Goal: Information Seeking & Learning: Learn about a topic

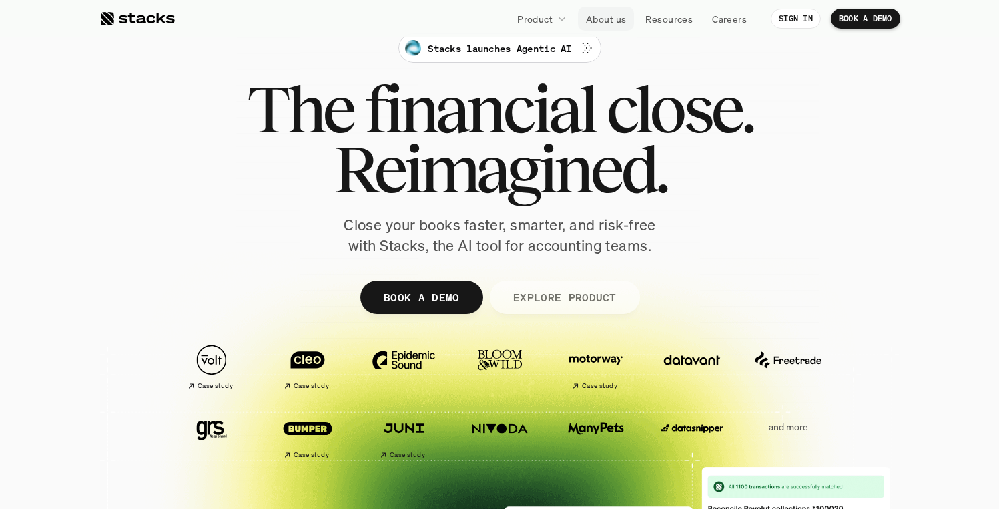
click at [594, 12] on p "About us" at bounding box center [606, 19] width 40 height 14
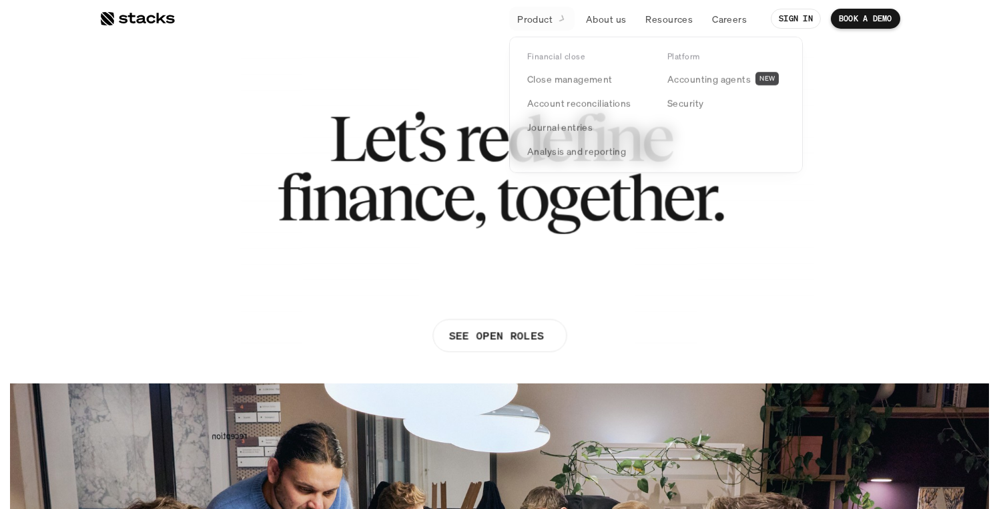
click at [551, 18] on p "Product" at bounding box center [534, 19] width 35 height 14
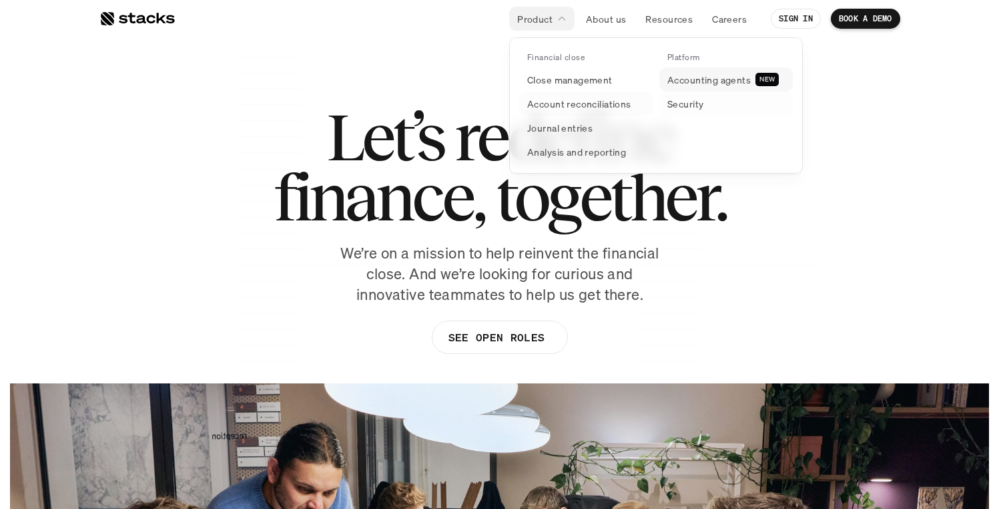
click at [702, 80] on p "Accounting agents" at bounding box center [709, 80] width 83 height 14
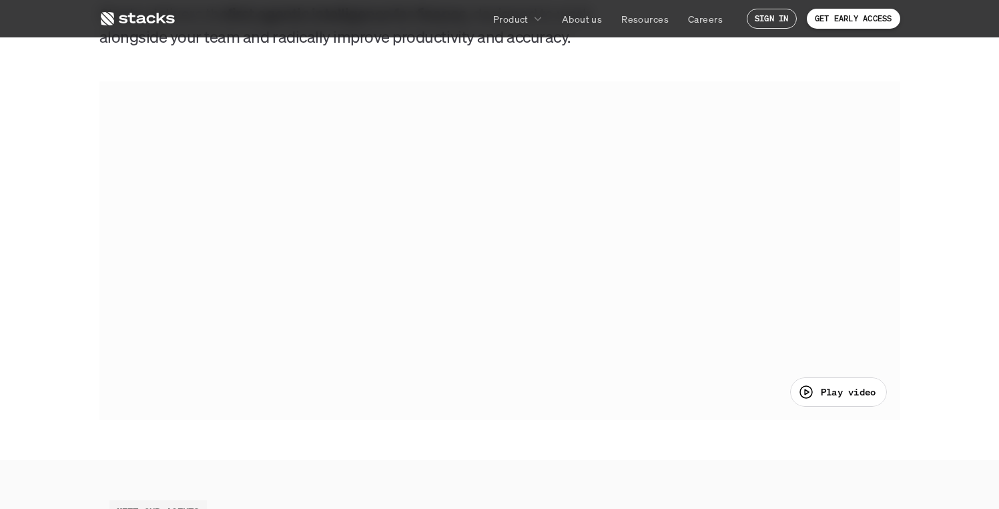
scroll to position [648, 0]
click at [868, 388] on p "Play video" at bounding box center [848, 390] width 55 height 14
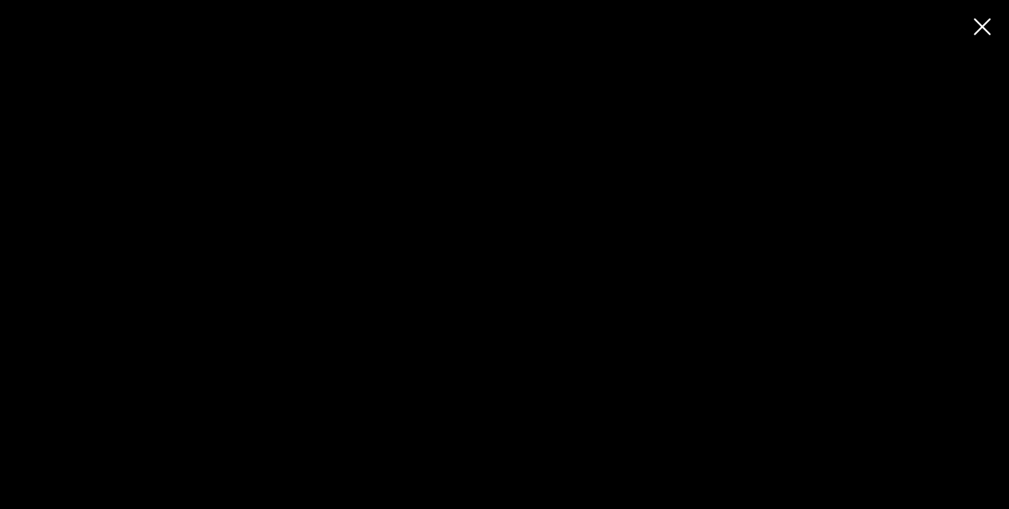
click at [586, 233] on div at bounding box center [504, 254] width 1009 height 509
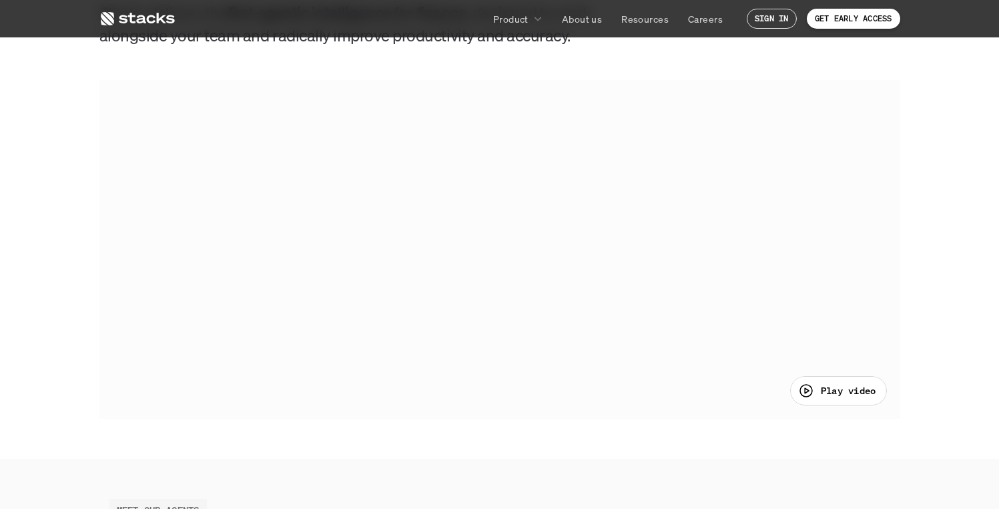
click at [401, 276] on div at bounding box center [499, 249] width 801 height 338
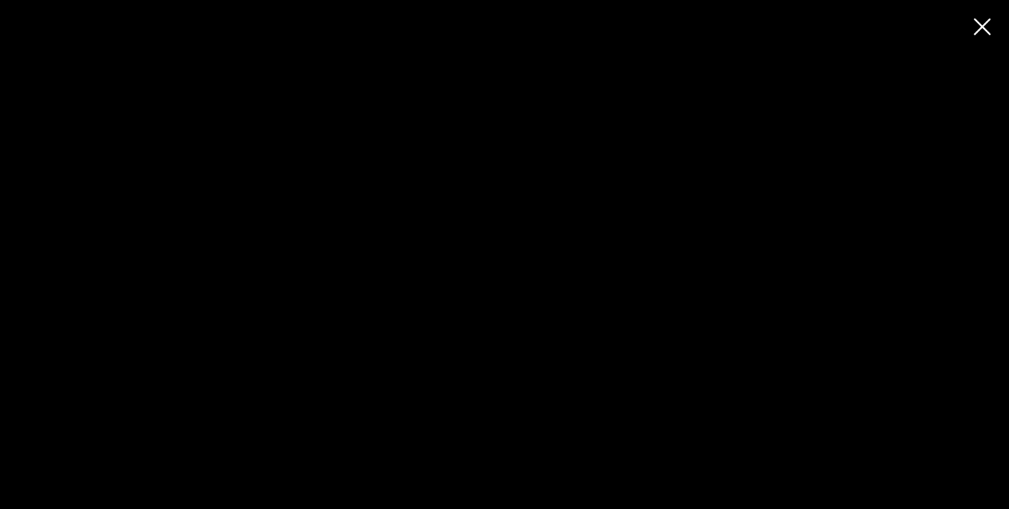
click at [982, 32] on div at bounding box center [504, 254] width 1009 height 509
